Goal: Information Seeking & Learning: Understand process/instructions

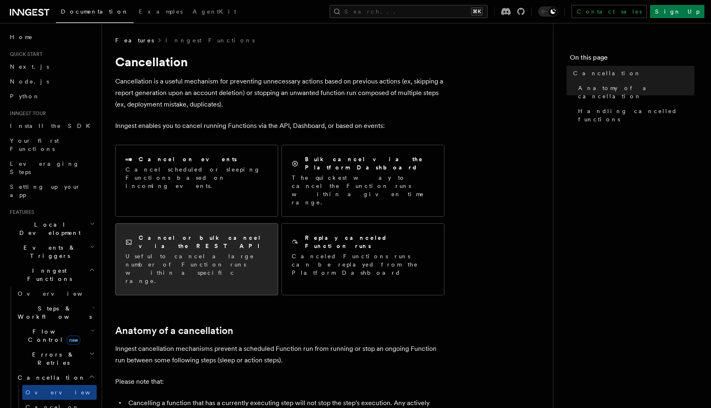
click at [199, 234] on h2 "Cancel or bulk cancel via the REST API" at bounding box center [203, 242] width 129 height 16
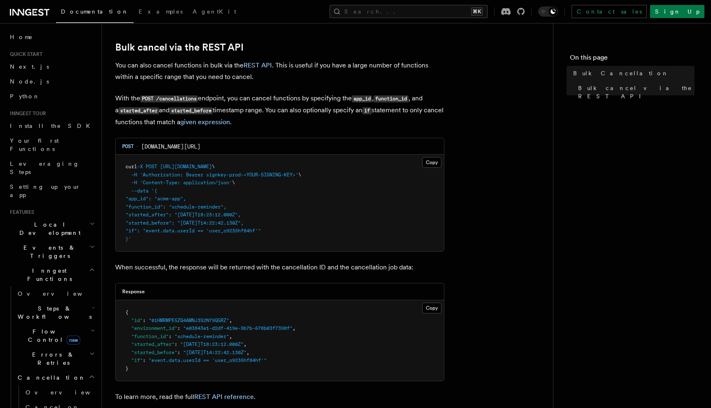
scroll to position [153, 0]
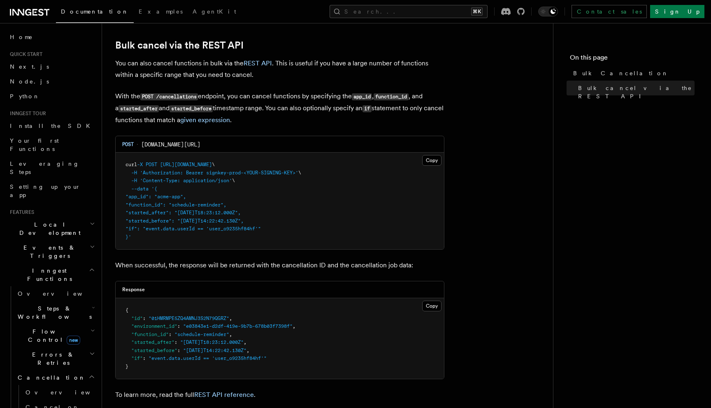
click at [325, 123] on p "With the POST /cancellations endpoint, you can cancel functions by specifying t…" at bounding box center [279, 107] width 329 height 35
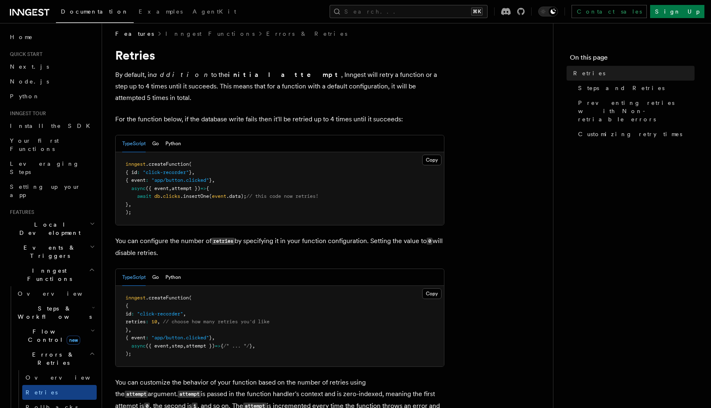
scroll to position [12, 0]
